Goal: Check status: Check status

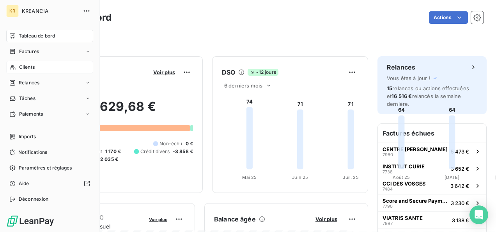
click at [25, 68] on span "Clients" at bounding box center [27, 67] width 16 height 7
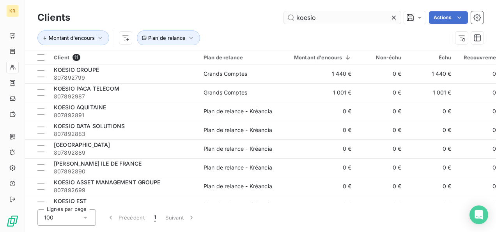
click at [333, 19] on input "koesio" at bounding box center [342, 17] width 117 height 12
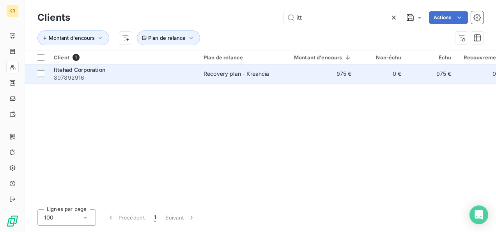
type input "itt"
click at [172, 75] on span "807892916" at bounding box center [124, 78] width 141 height 8
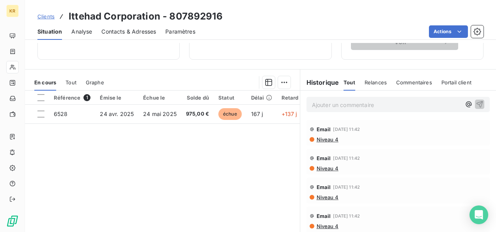
scroll to position [155, 0]
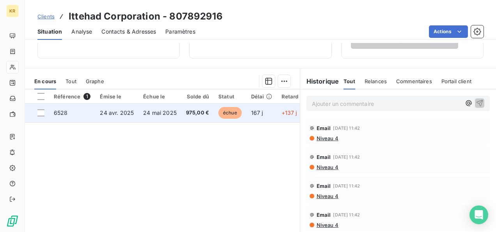
click at [207, 113] on span "975,00 €" at bounding box center [197, 113] width 23 height 8
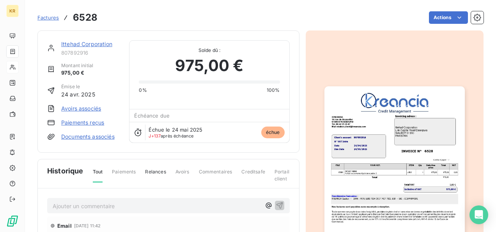
click at [388, 136] on img "button" at bounding box center [395, 185] width 141 height 199
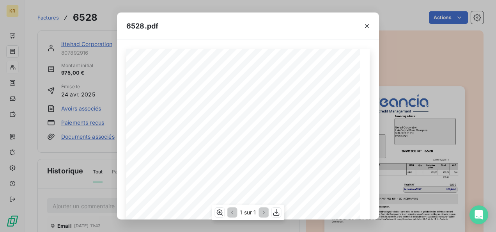
scroll to position [39, 0]
click at [278, 210] on icon "button" at bounding box center [277, 212] width 8 height 8
click at [365, 25] on icon "button" at bounding box center [367, 26] width 8 height 8
